Goal: Task Accomplishment & Management: Manage account settings

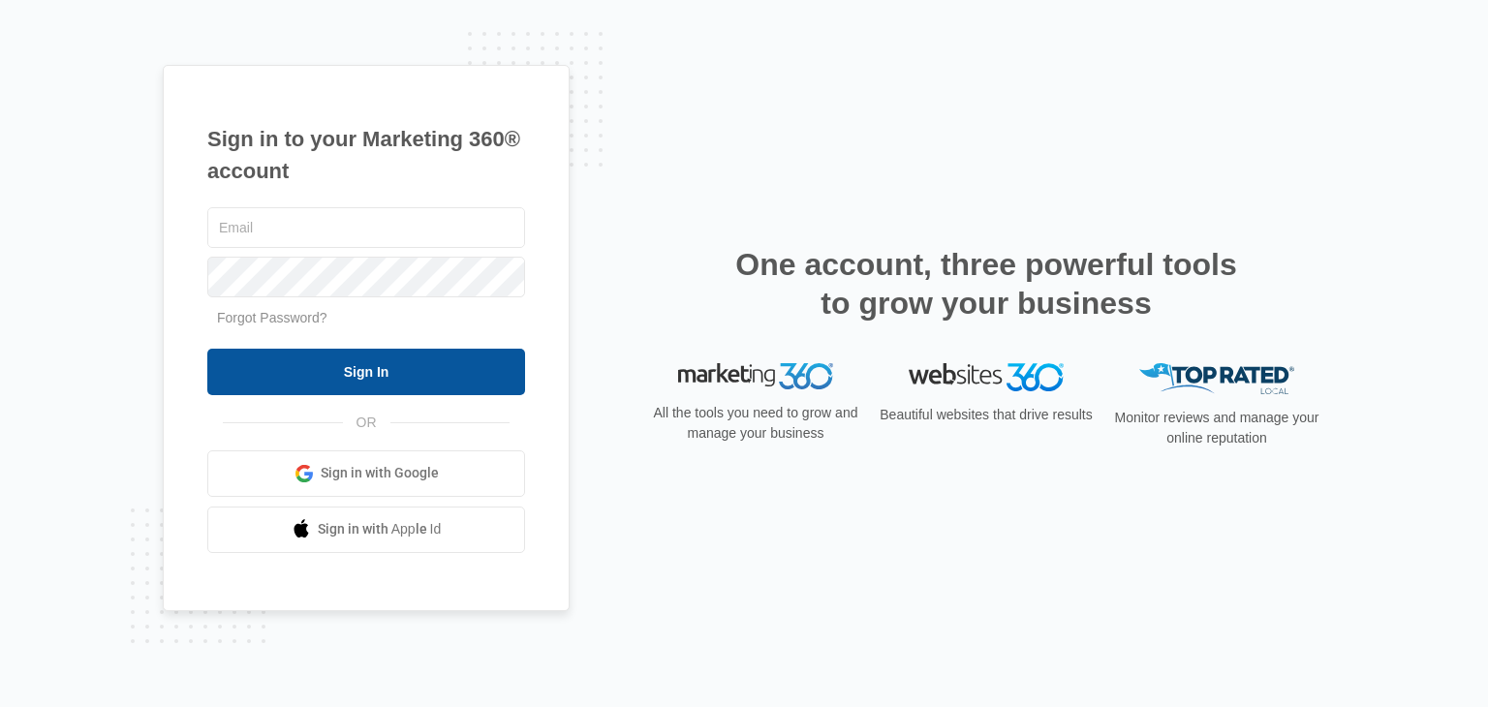
type input "[EMAIL_ADDRESS][DOMAIN_NAME]"
click at [393, 360] on input "Sign In" at bounding box center [366, 372] width 318 height 46
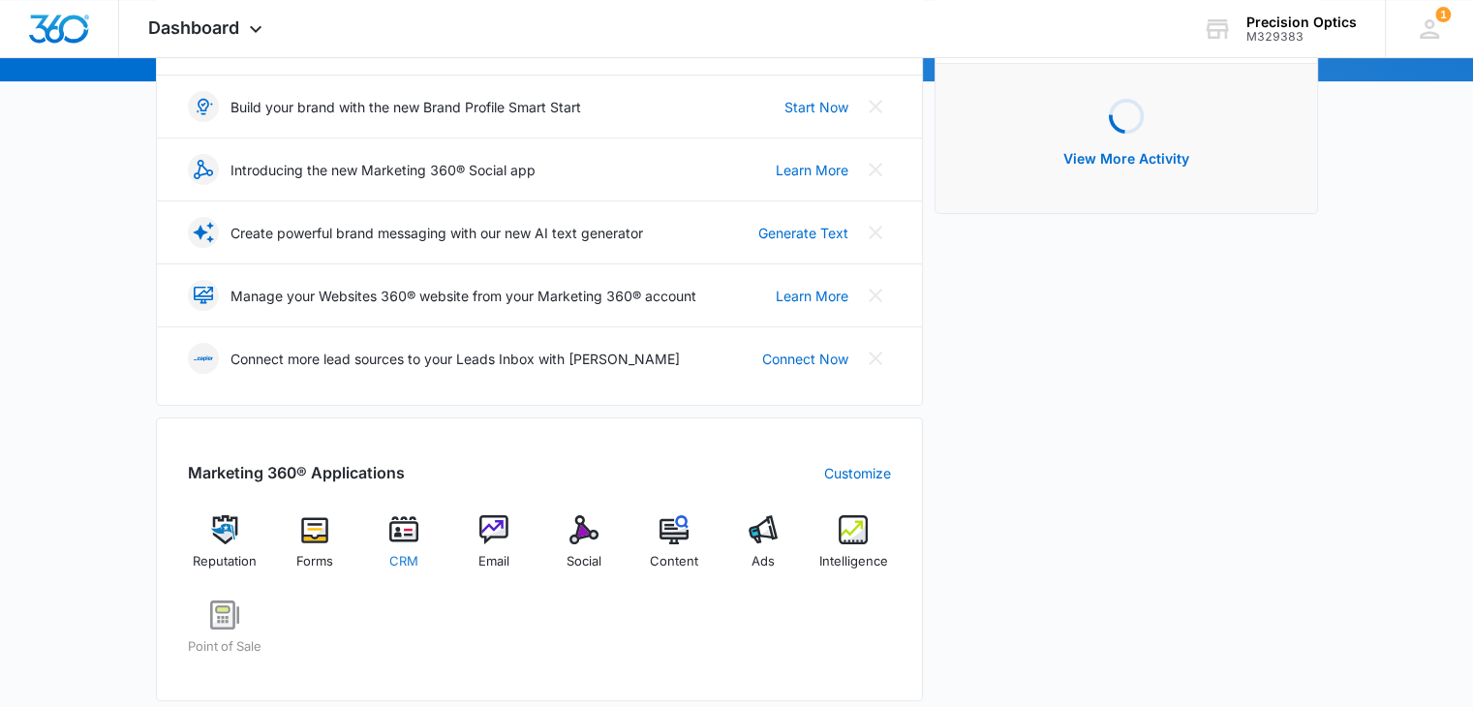
scroll to position [484, 0]
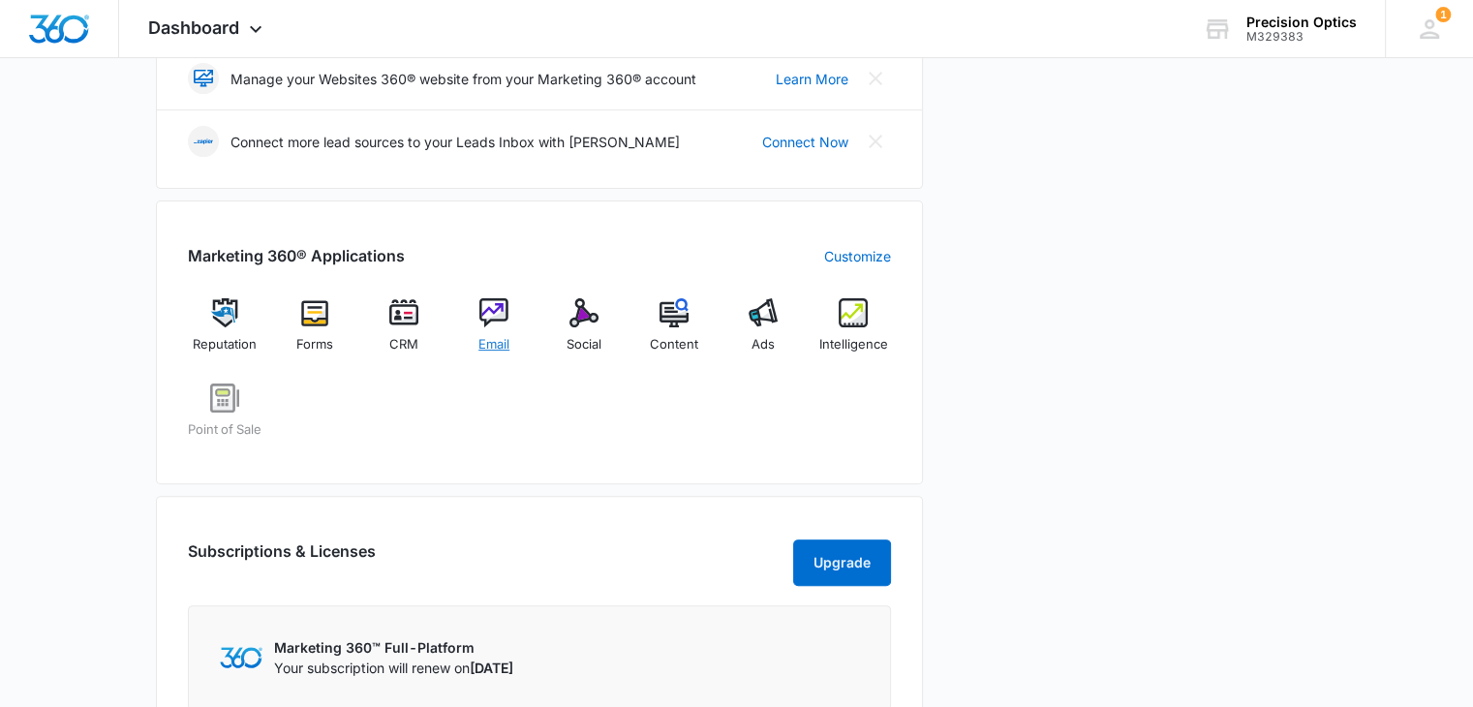
click at [488, 335] on span "Email" at bounding box center [493, 344] width 31 height 19
